Goal: Information Seeking & Learning: Learn about a topic

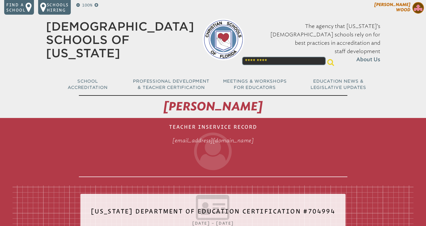
click at [397, 5] on span "[PERSON_NAME]" at bounding box center [392, 7] width 36 height 10
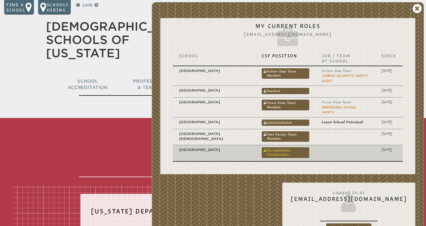
click at [273, 147] on link "Accreditation Coordinator" at bounding box center [285, 152] width 47 height 10
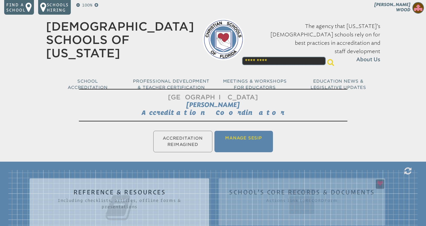
click at [238, 137] on li "Manage SESIP" at bounding box center [243, 141] width 59 height 21
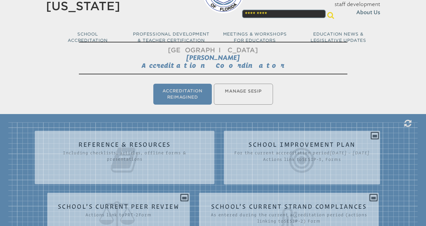
scroll to position [46, 0]
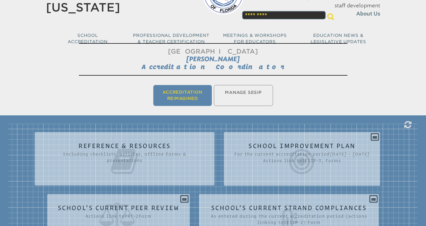
click at [190, 92] on li "Accreditation Reimagined" at bounding box center [182, 95] width 59 height 21
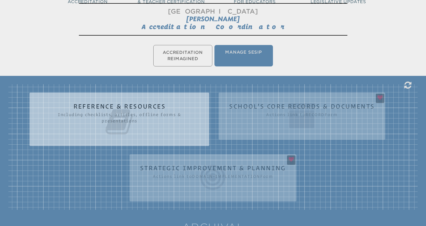
scroll to position [87, 0]
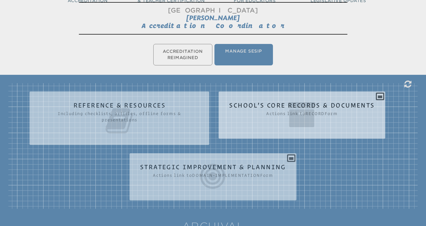
click at [346, 109] on icon at bounding box center [301, 114] width 145 height 29
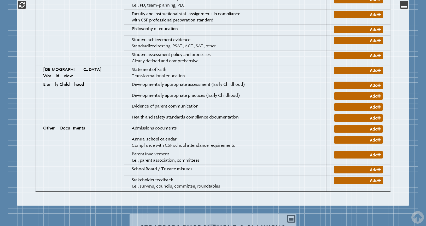
scroll to position [730, 0]
